Goal: Task Accomplishment & Management: Manage account settings

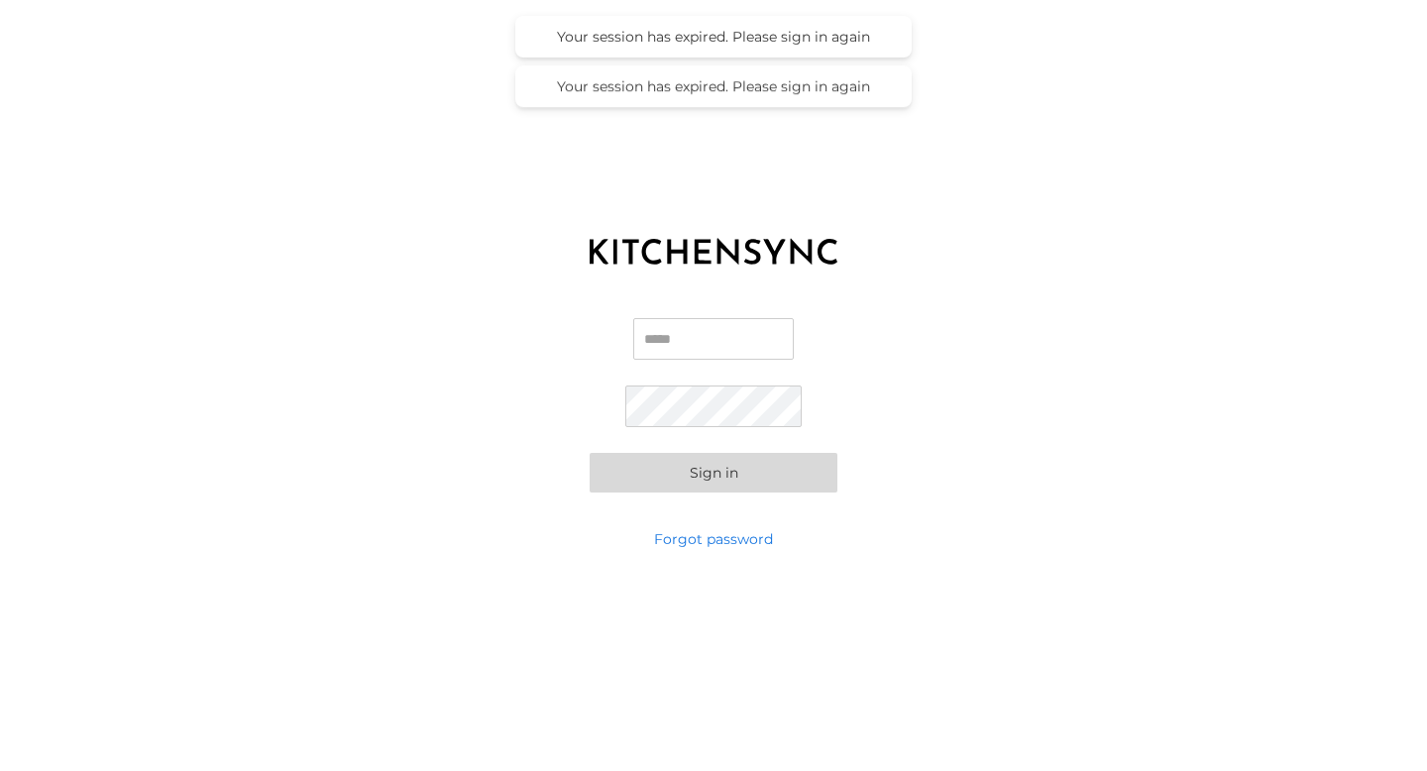
type input "**********"
click at [701, 465] on button "Sign in" at bounding box center [714, 473] width 248 height 40
